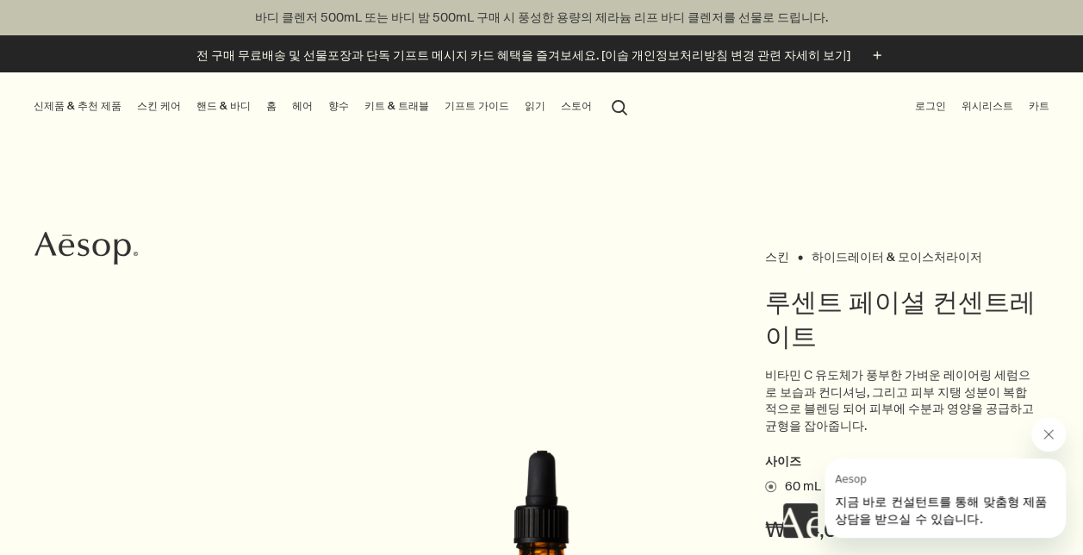
click at [140, 109] on link "스킨 케어" at bounding box center [159, 107] width 51 height 22
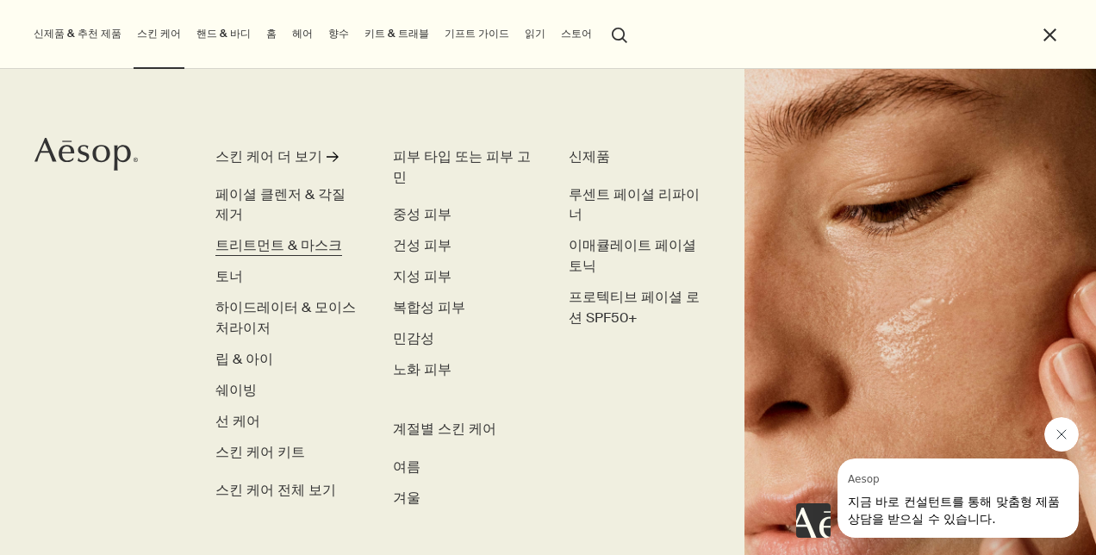
click at [283, 246] on span "트리트먼트 & 마스크" at bounding box center [278, 245] width 127 height 18
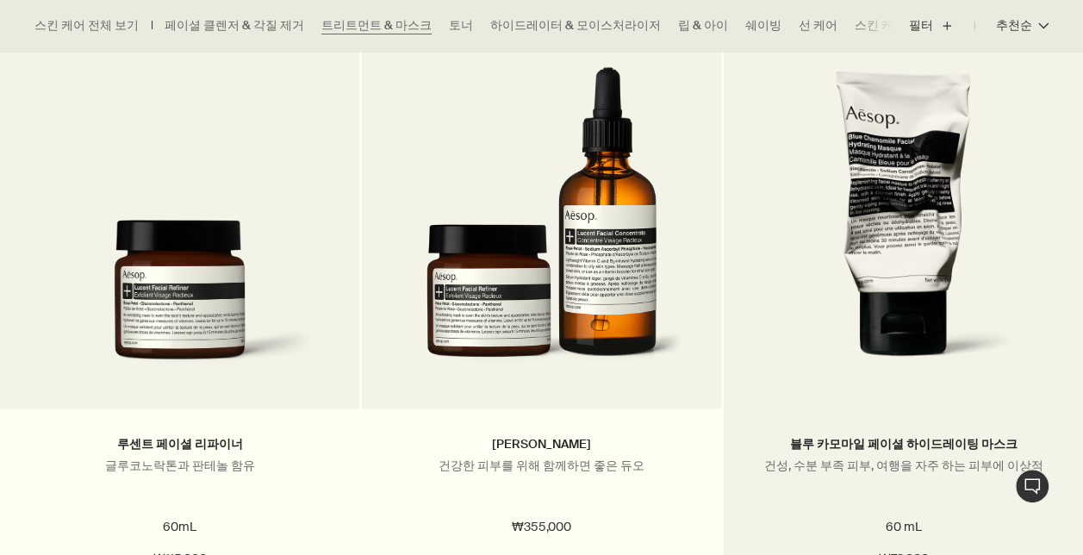
scroll to position [603, 0]
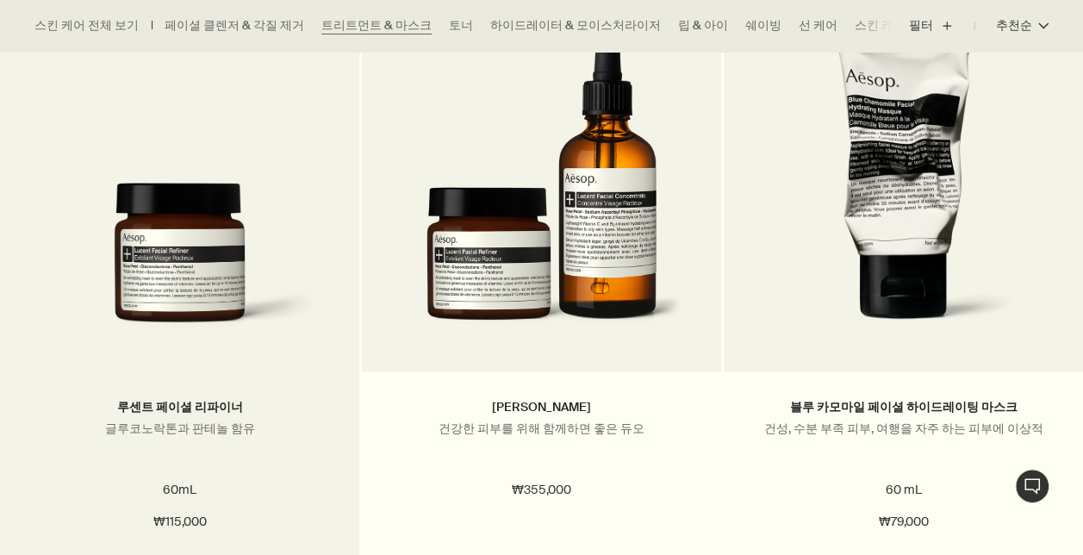
click at [247, 292] on img at bounding box center [180, 264] width 308 height 163
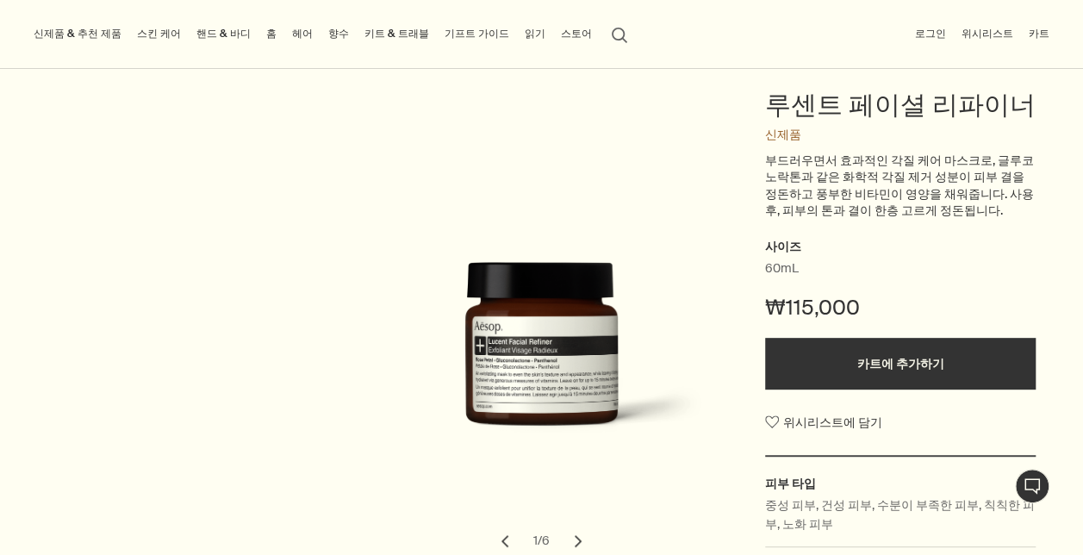
scroll to position [172, 0]
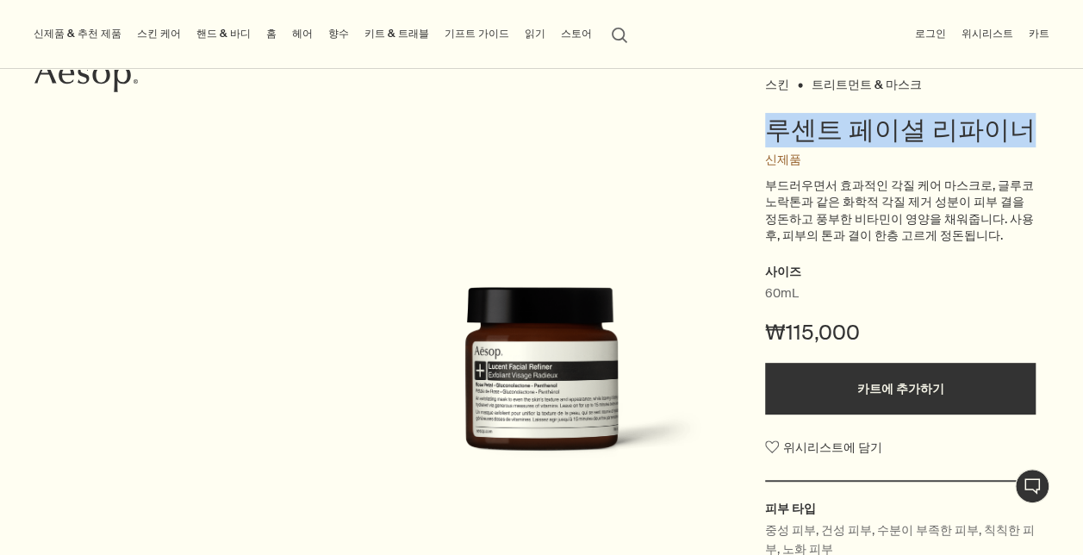
drag, startPoint x: 774, startPoint y: 124, endPoint x: 1025, endPoint y: 123, distance: 251.6
click at [1025, 123] on h1 "루센트 페이셜 리파이너" at bounding box center [900, 130] width 271 height 34
copy h1 "루센트 페이셜 리파이너"
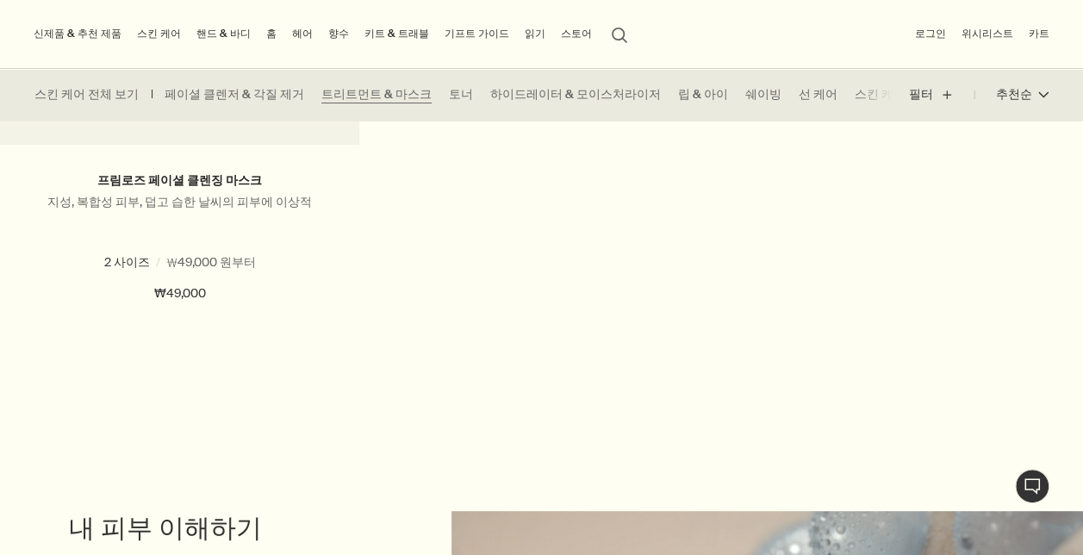
scroll to position [3102, 0]
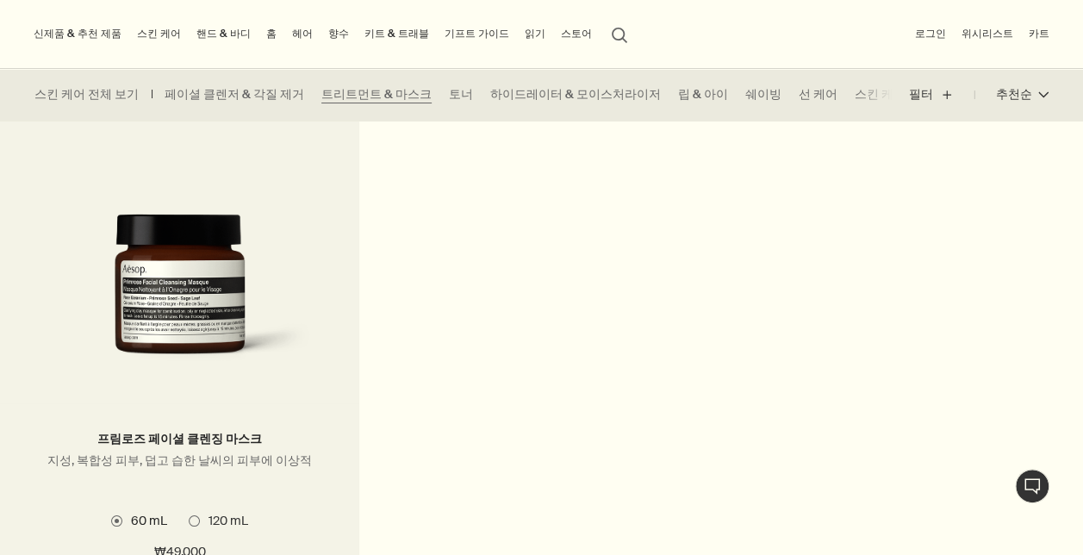
click at [168, 293] on img at bounding box center [180, 295] width 308 height 163
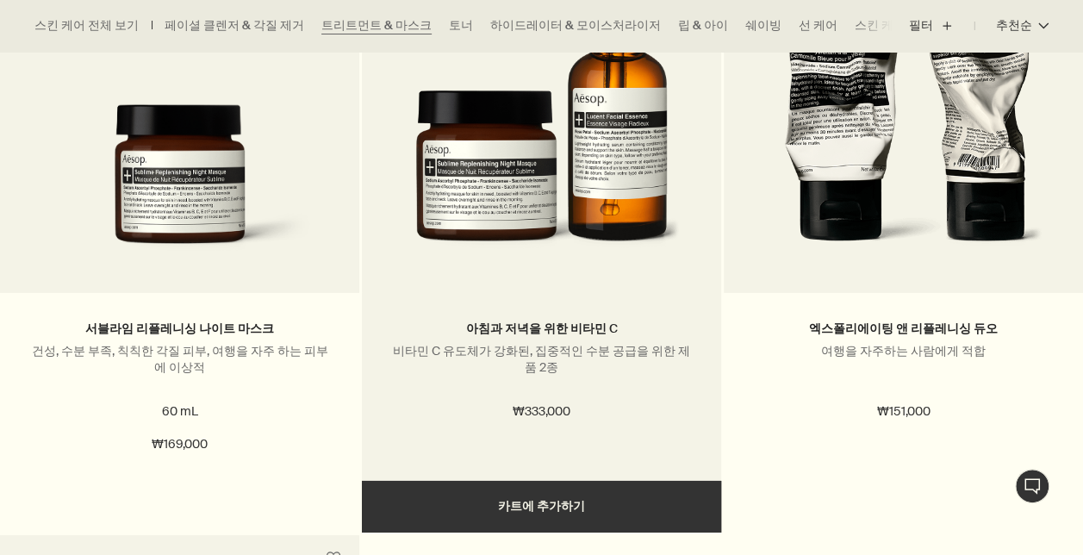
scroll to position [2585, 0]
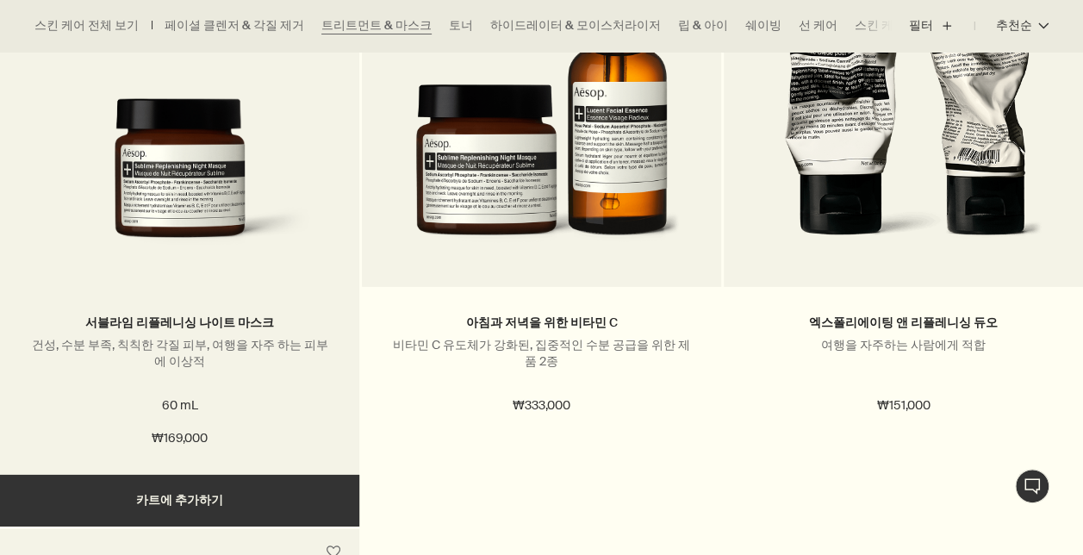
click at [228, 209] on img at bounding box center [180, 179] width 308 height 163
click at [233, 219] on img at bounding box center [180, 179] width 308 height 163
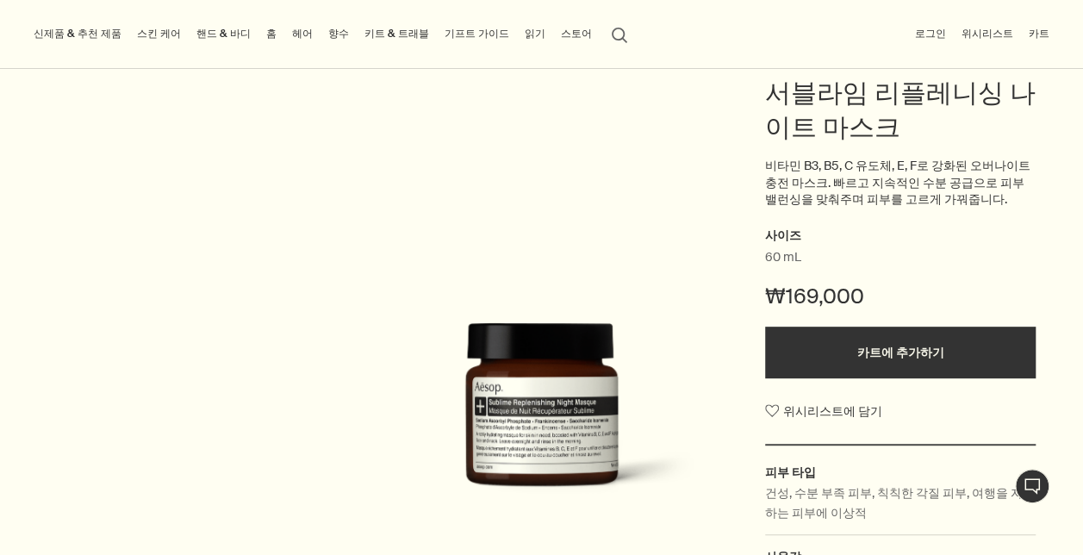
scroll to position [172, 0]
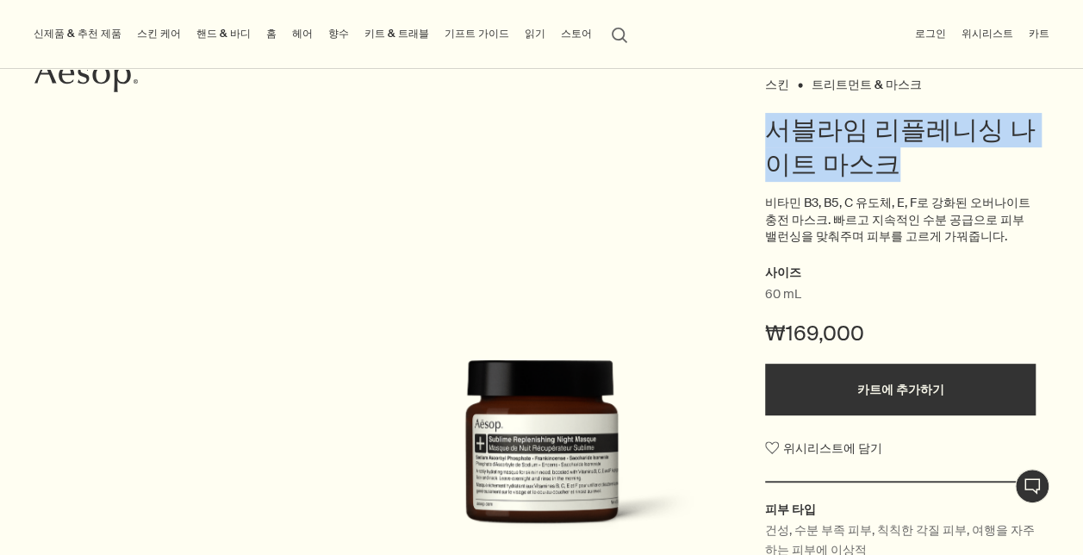
drag, startPoint x: 901, startPoint y: 157, endPoint x: 768, endPoint y: 121, distance: 138.1
click at [768, 121] on h1 "서블라임 리플레니싱 나이트 마스크" at bounding box center [900, 147] width 271 height 69
copy h1 "서블라임 리플레니싱 나이트 마스크"
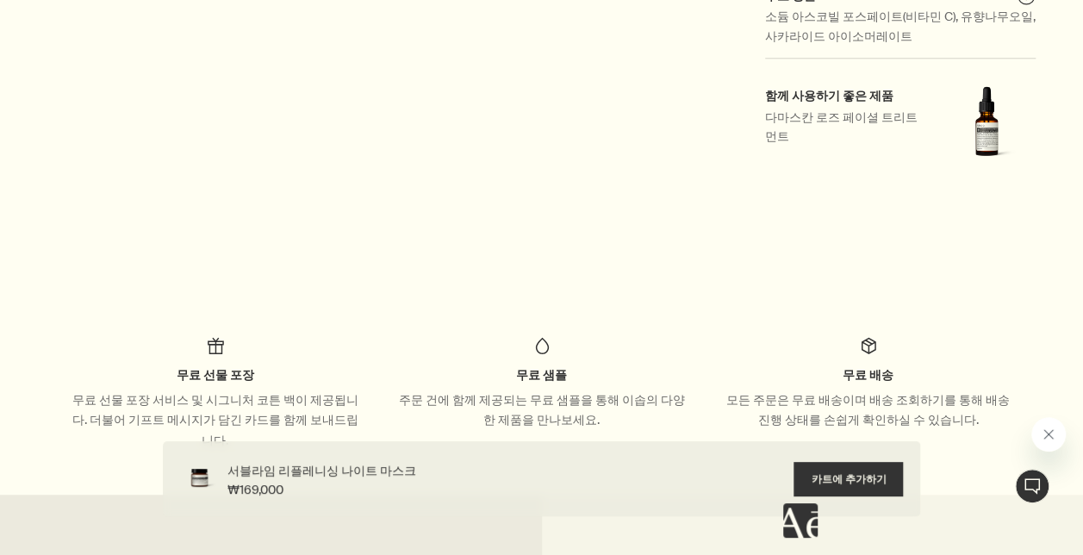
scroll to position [862, 0]
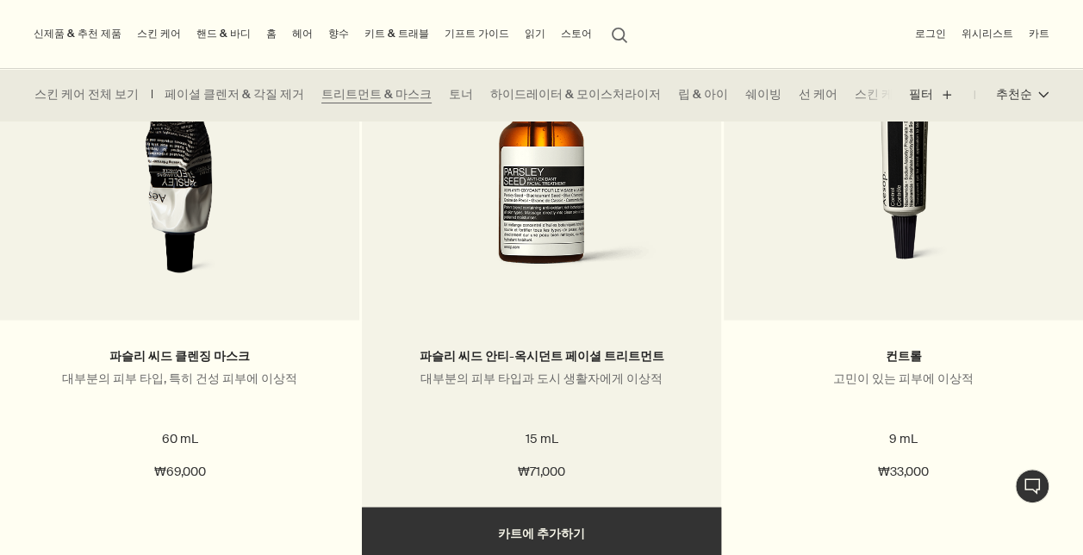
scroll to position [1809, 0]
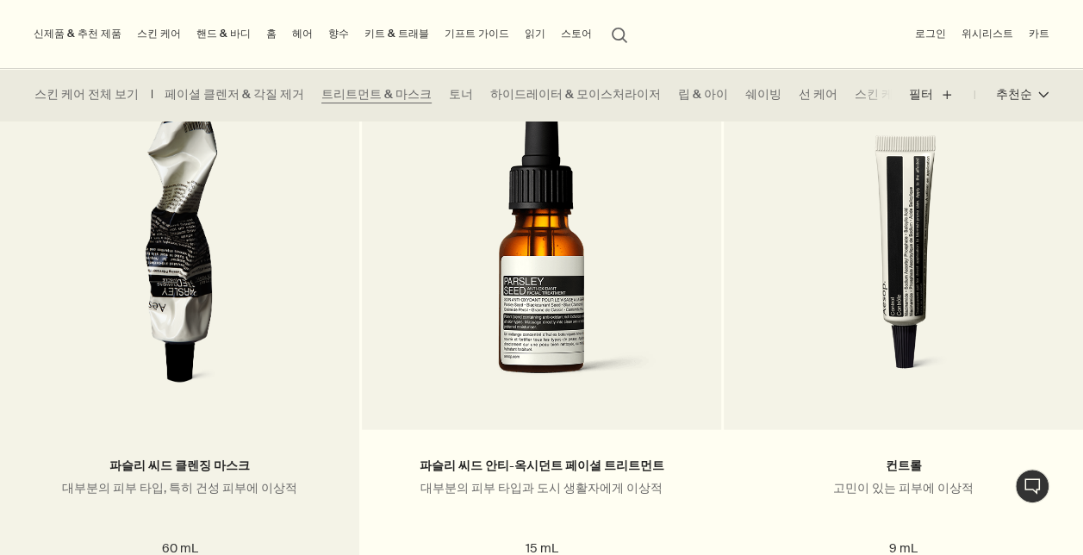
click at [74, 327] on img at bounding box center [180, 244] width 269 height 319
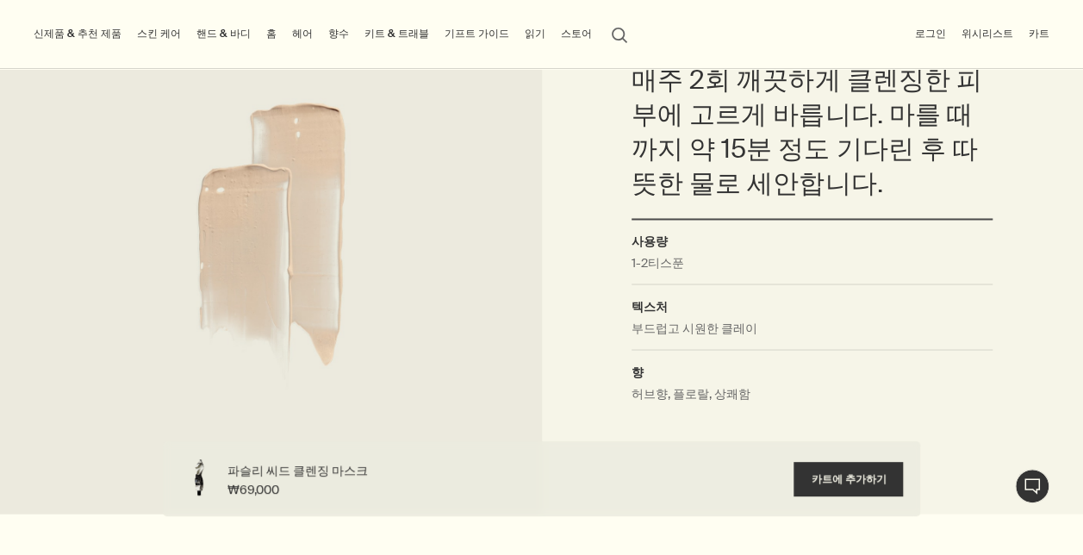
scroll to position [1206, 0]
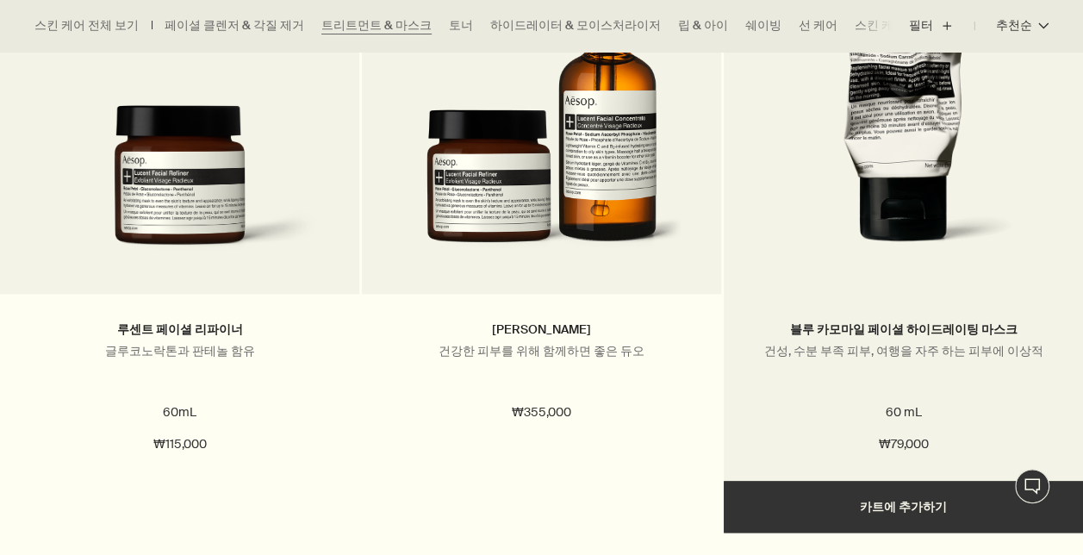
scroll to position [689, 0]
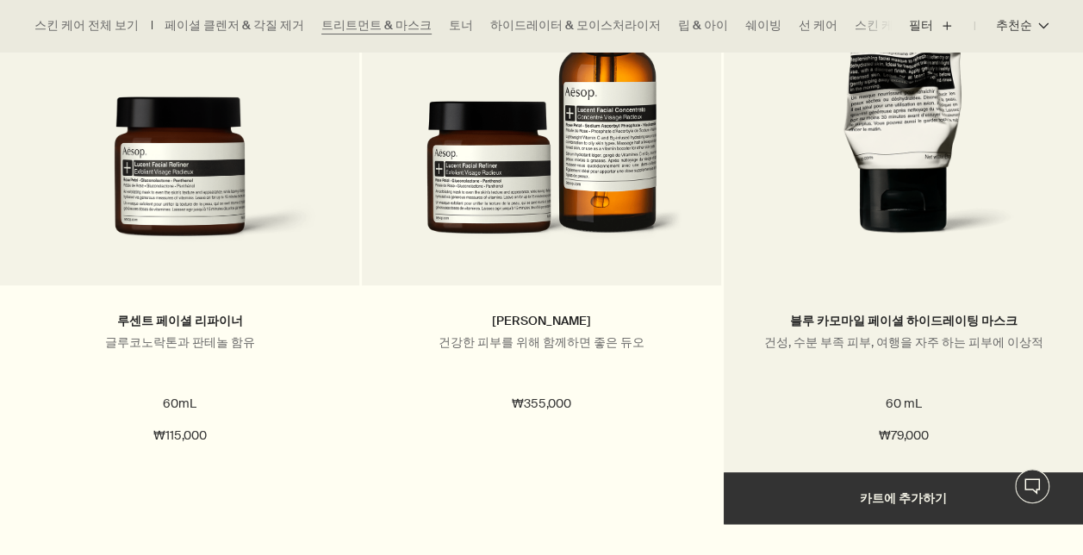
click at [900, 159] on img at bounding box center [904, 103] width 308 height 313
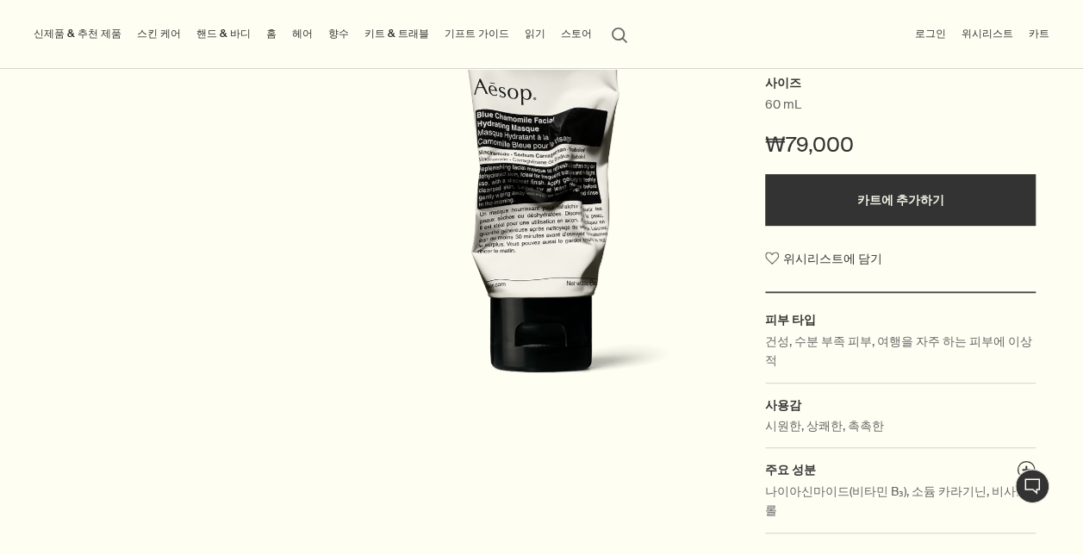
scroll to position [172, 0]
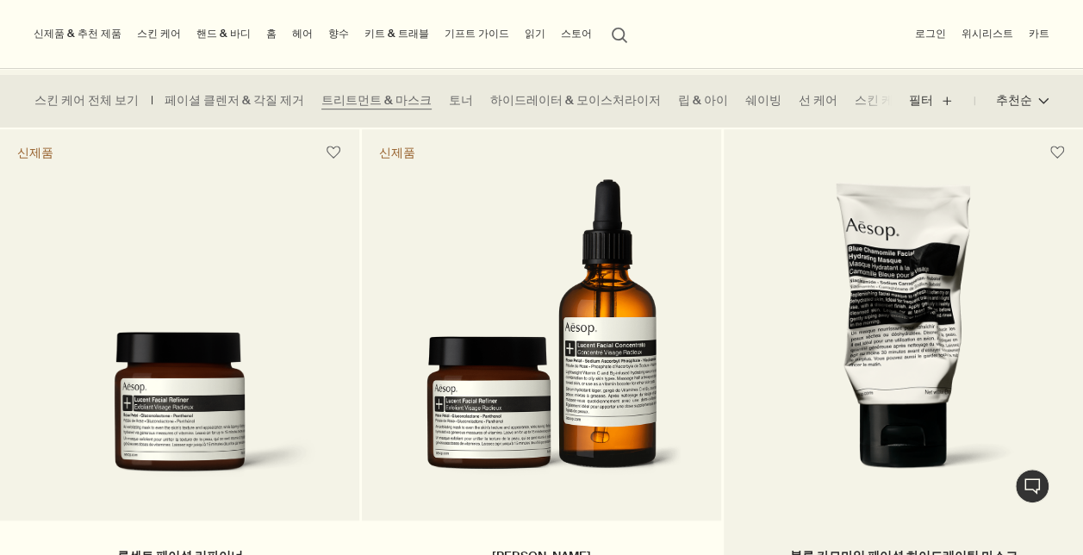
scroll to position [680, 0]
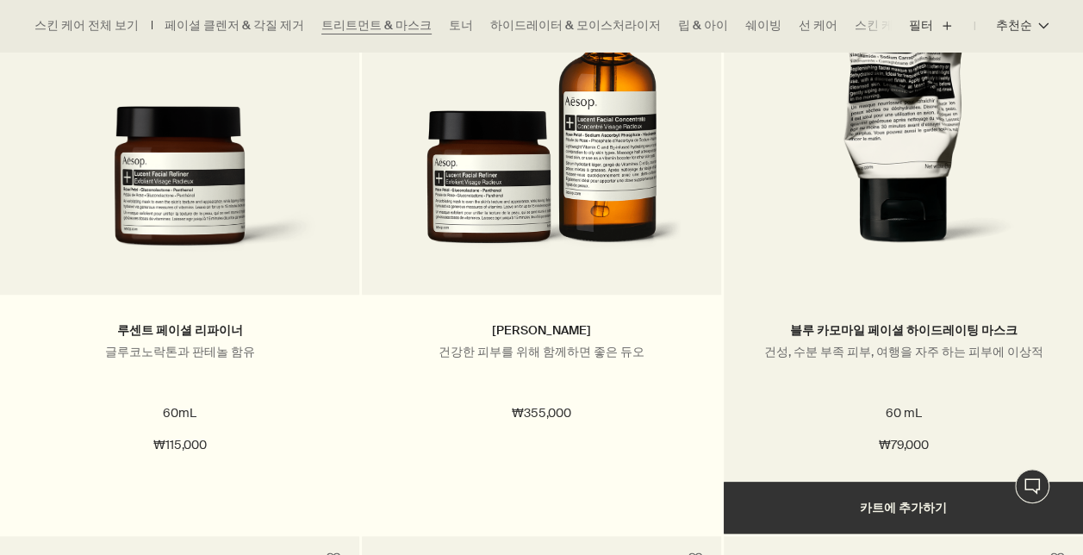
click at [903, 196] on img at bounding box center [904, 112] width 308 height 313
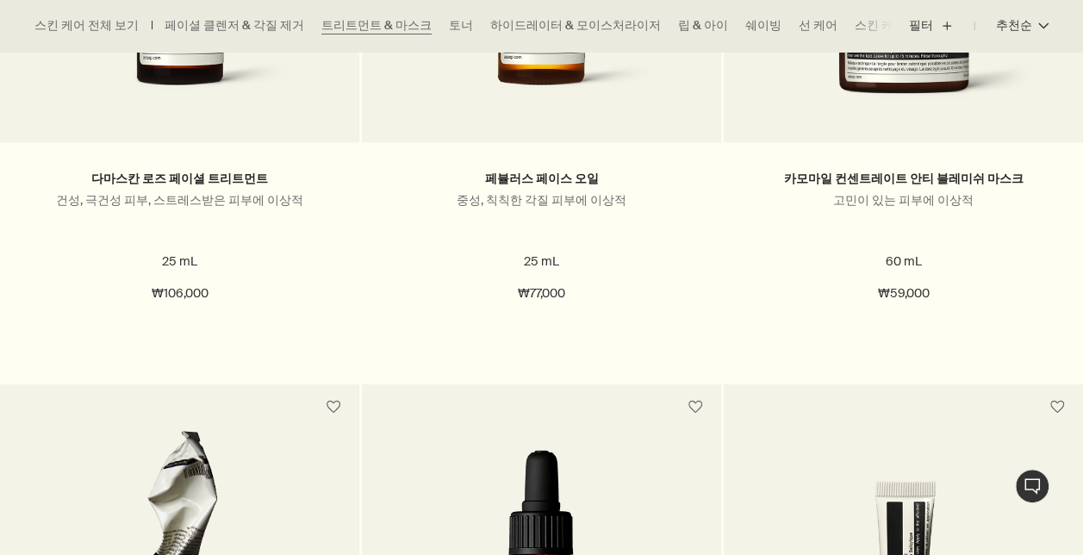
scroll to position [1809, 0]
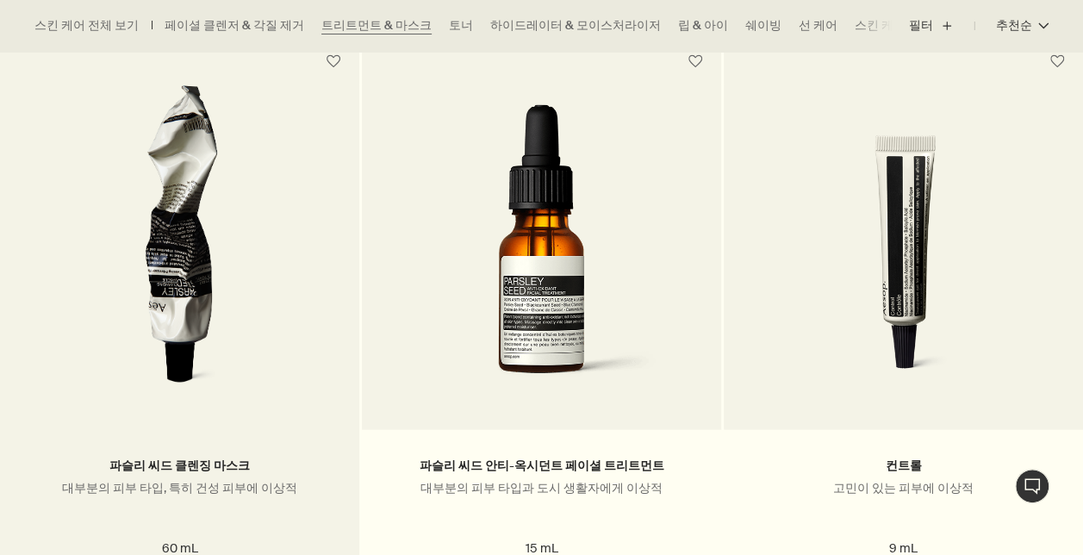
click at [193, 303] on img at bounding box center [180, 244] width 269 height 319
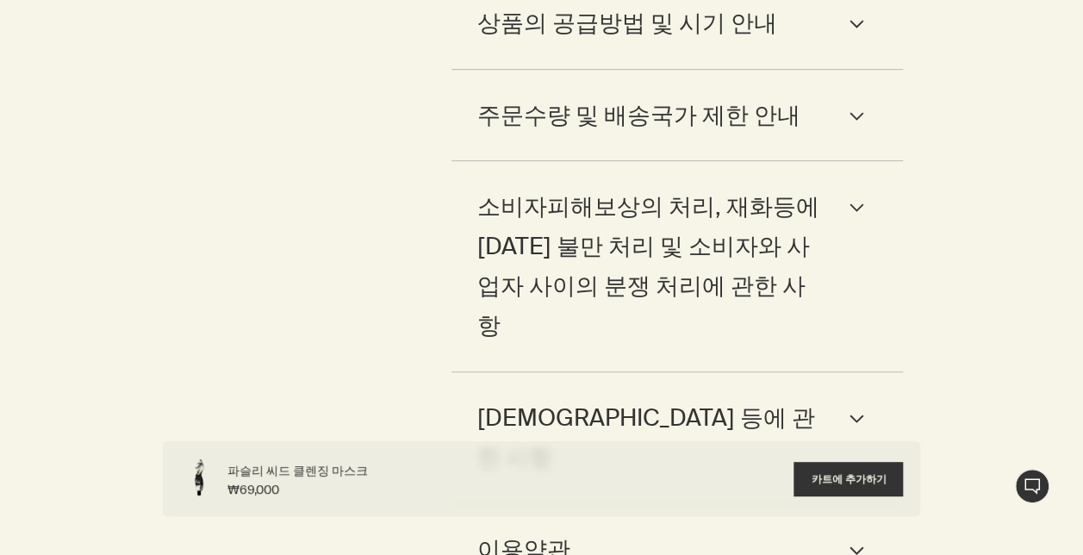
scroll to position [3619, 0]
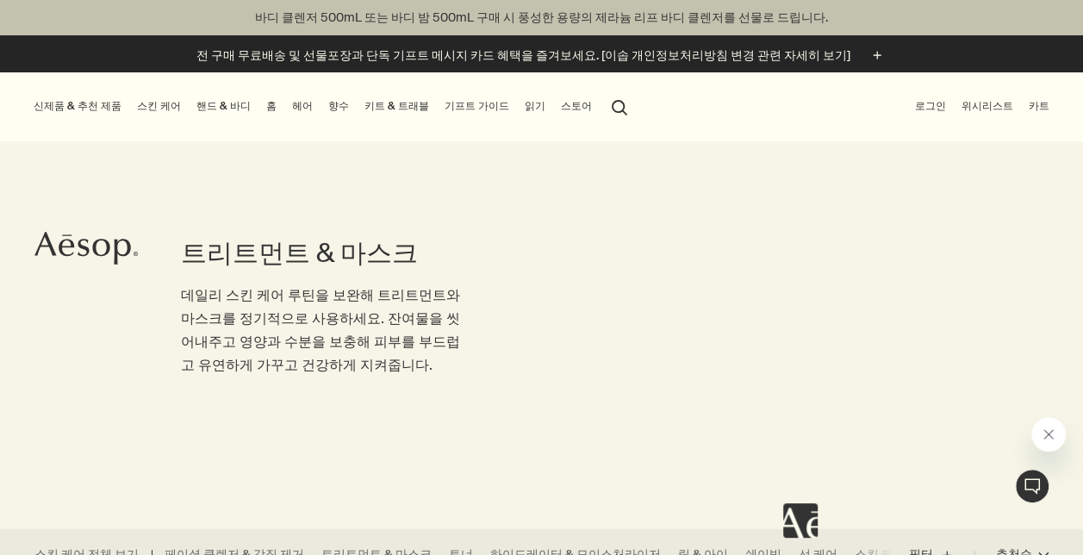
click at [604, 107] on button "search 검색" at bounding box center [619, 106] width 31 height 33
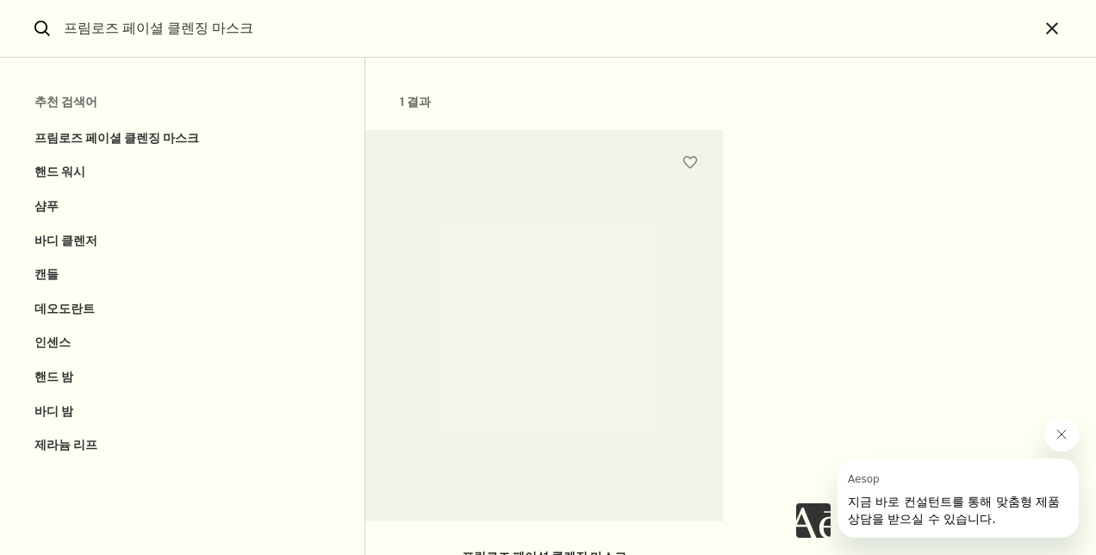
type input "프림로즈 페이셜 클렌징 마스크"
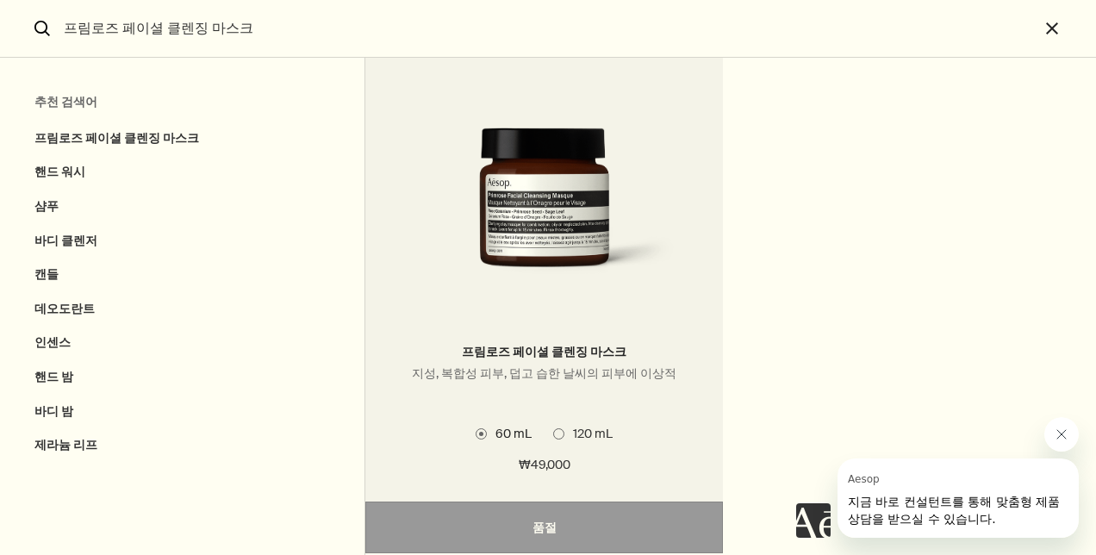
scroll to position [238, 0]
